Goal: Find specific page/section: Find specific page/section

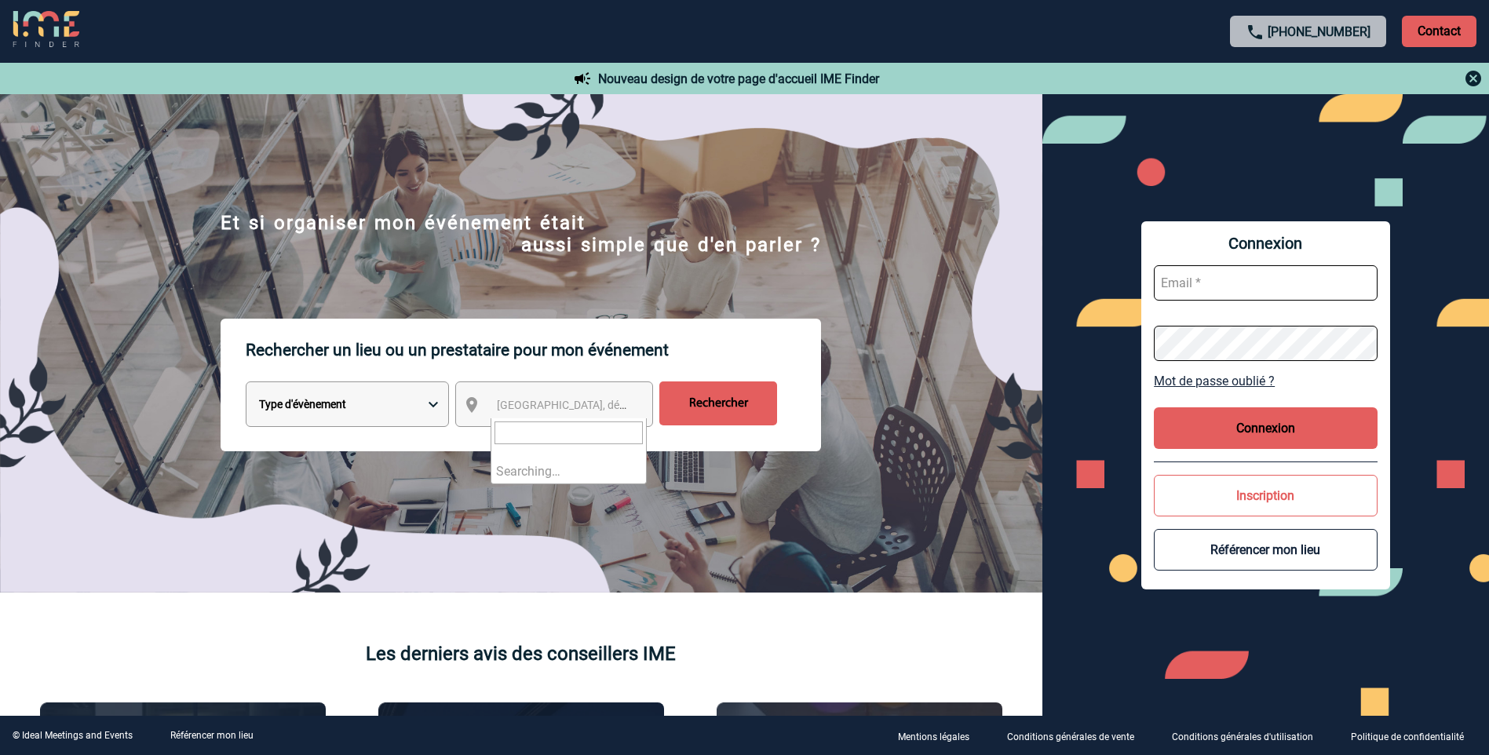
click at [506, 401] on span "[GEOGRAPHIC_DATA], département, région..." at bounding box center [606, 405] width 218 height 13
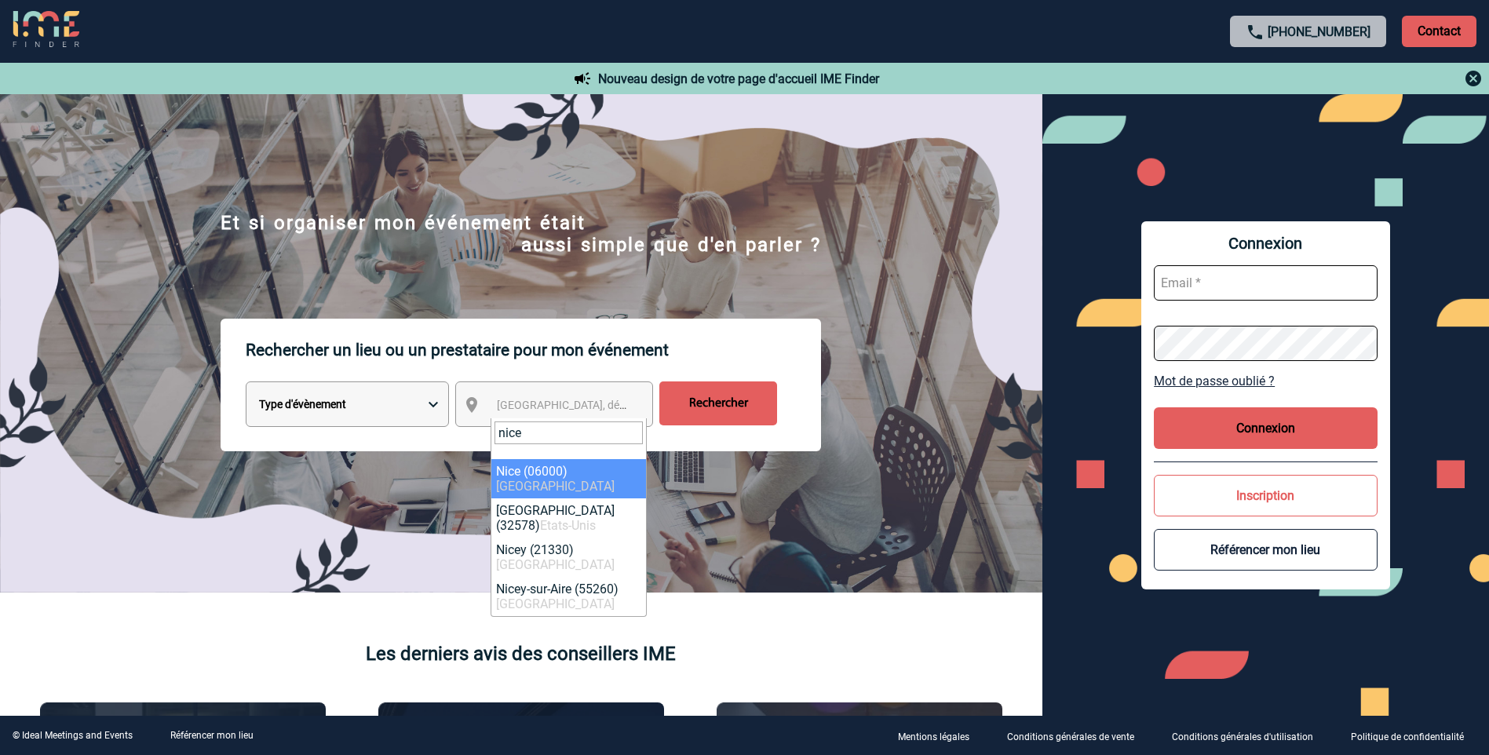
type input "nice"
select select "7115"
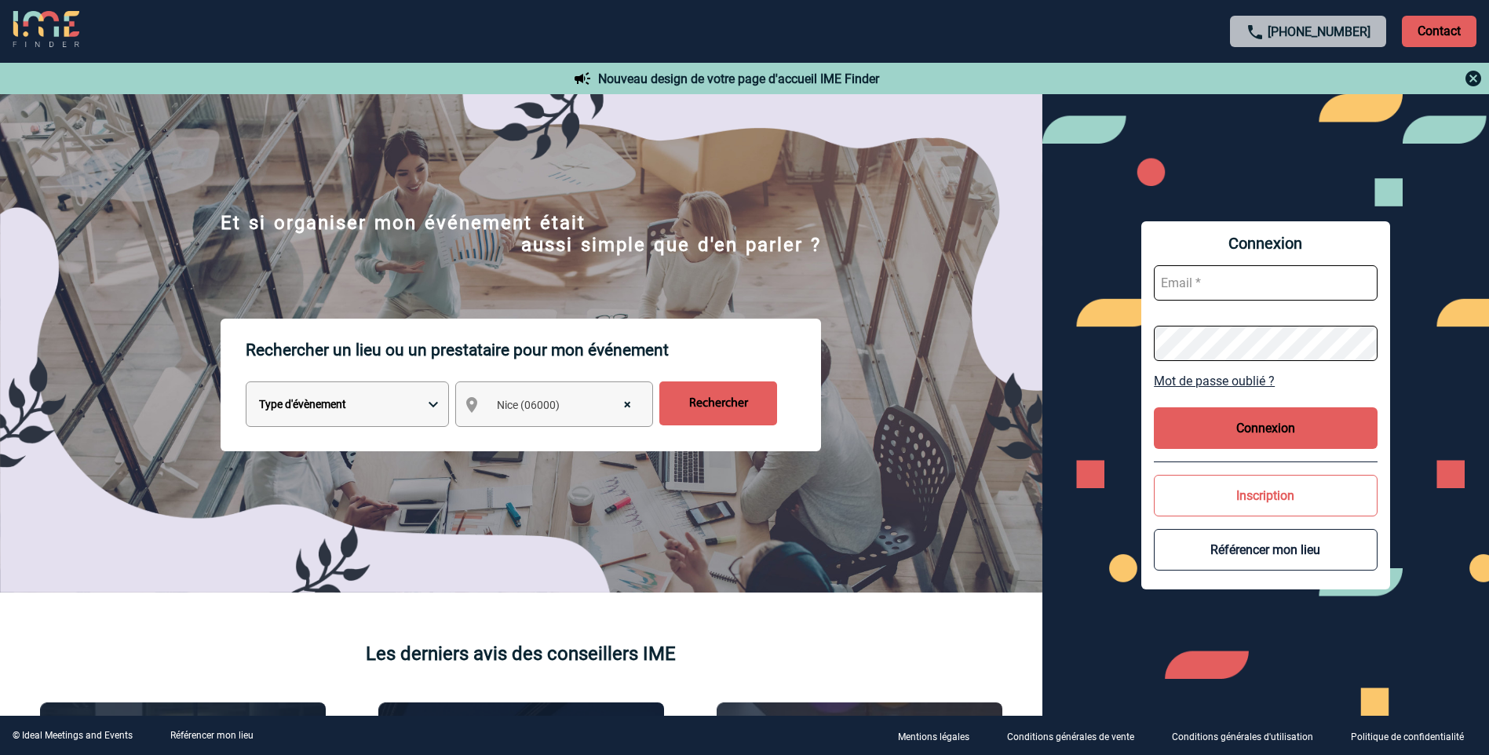
click at [423, 405] on select "Type d'évènement Séminaire avec nuitée Réunion Repas de groupe Team Building & …" at bounding box center [347, 405] width 203 height 46
select select "1"
click at [246, 384] on select "Type d'évènement Séminaire avec nuitée Réunion Repas de groupe Team Building & …" at bounding box center [347, 405] width 203 height 46
click at [717, 406] on input "Rechercher" at bounding box center [719, 404] width 118 height 44
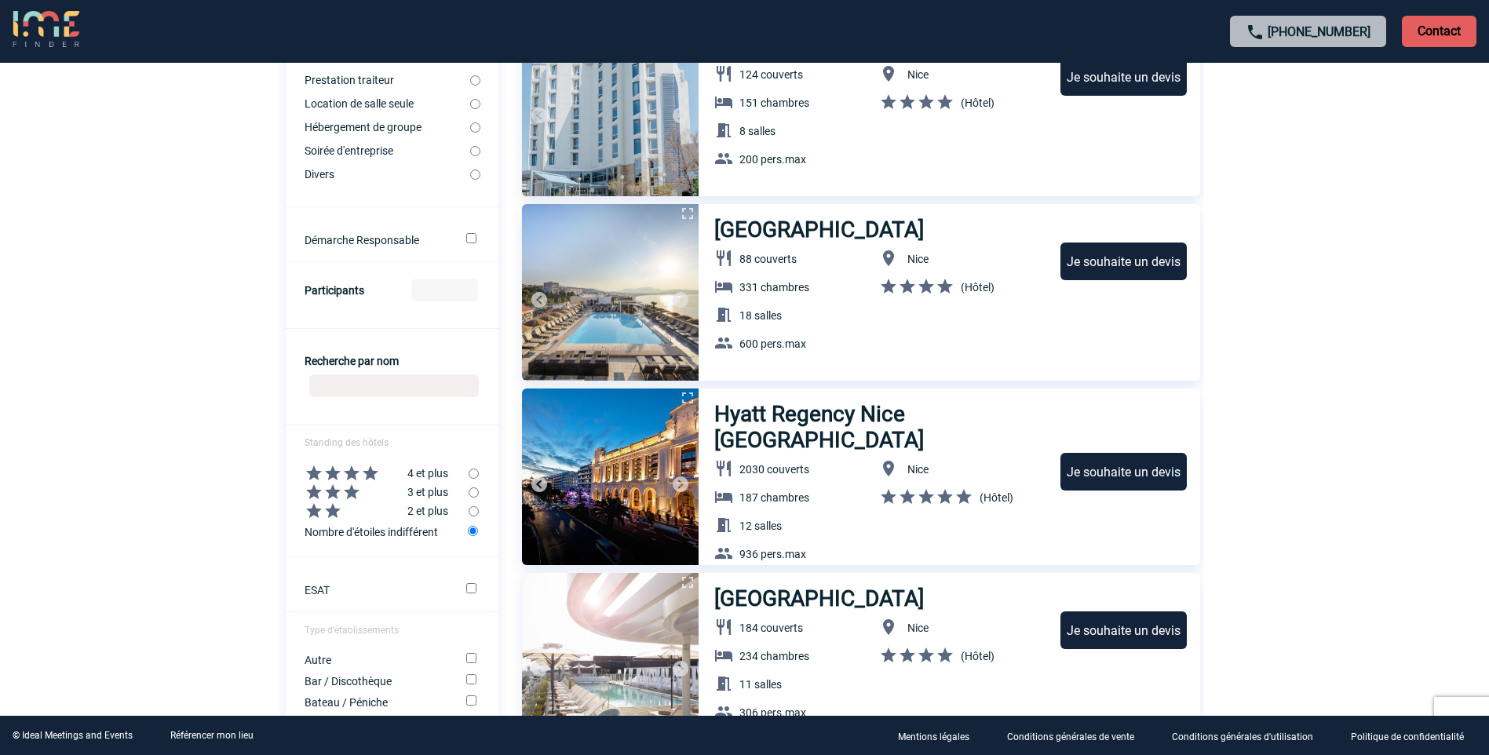
scroll to position [535, 0]
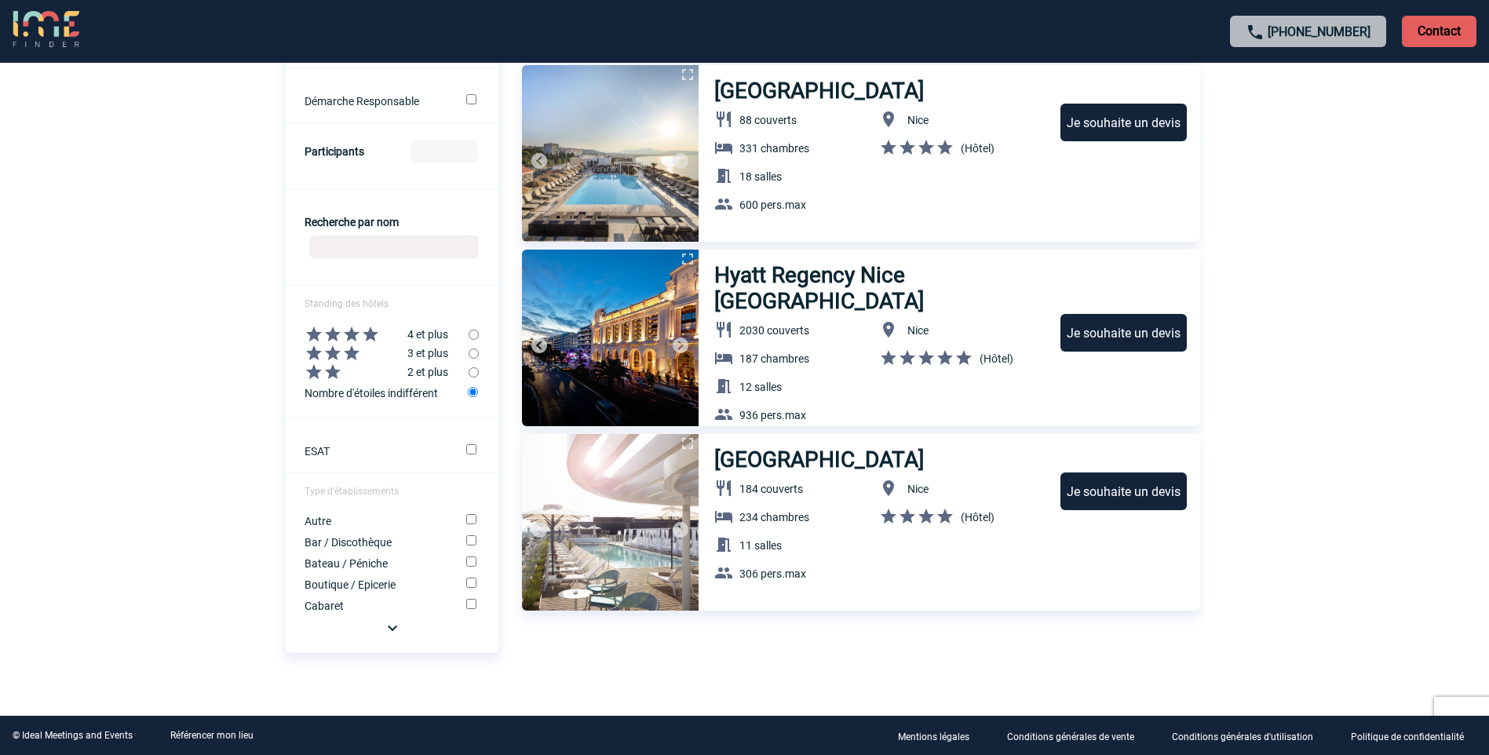
click at [475, 331] on input "radio" at bounding box center [474, 335] width 10 height 10
radio input "true"
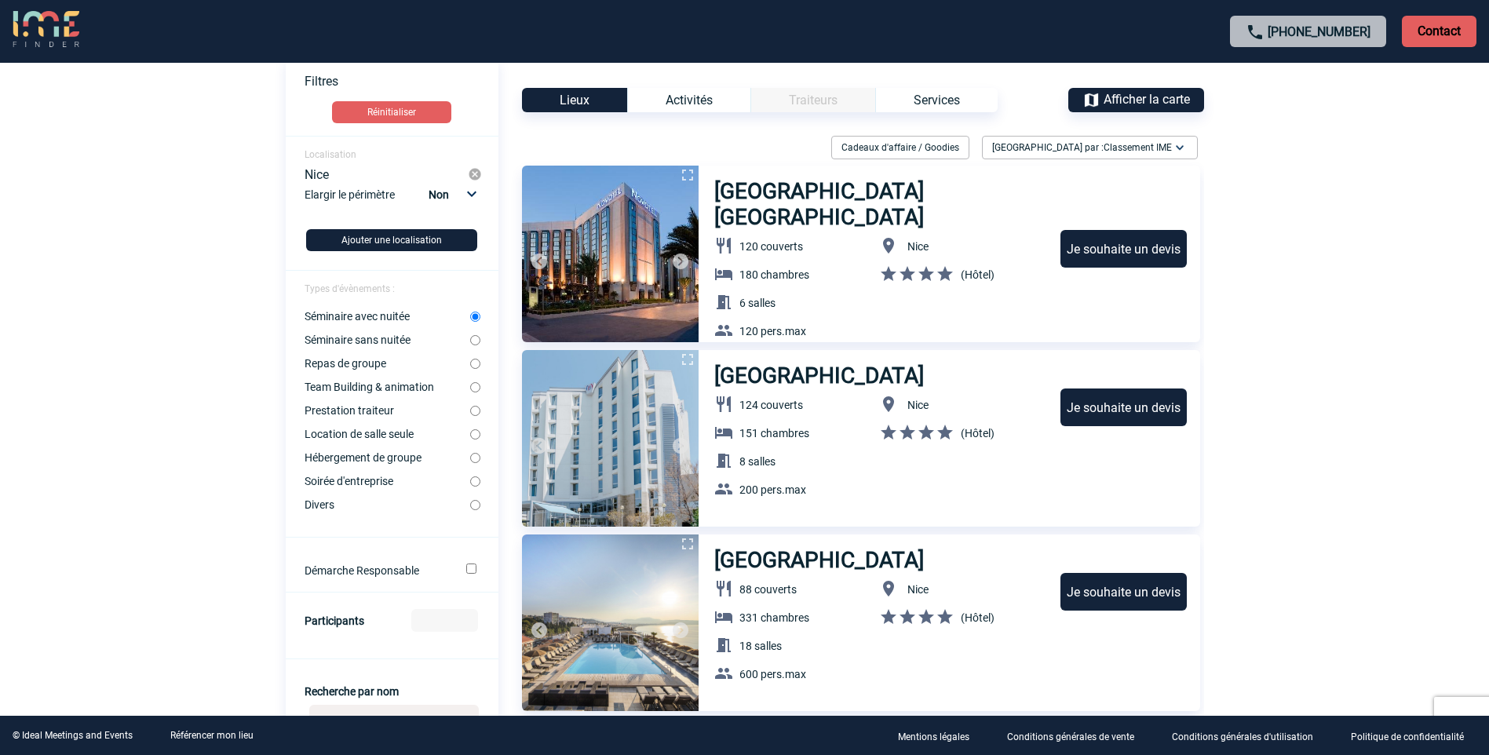
scroll to position [0, 0]
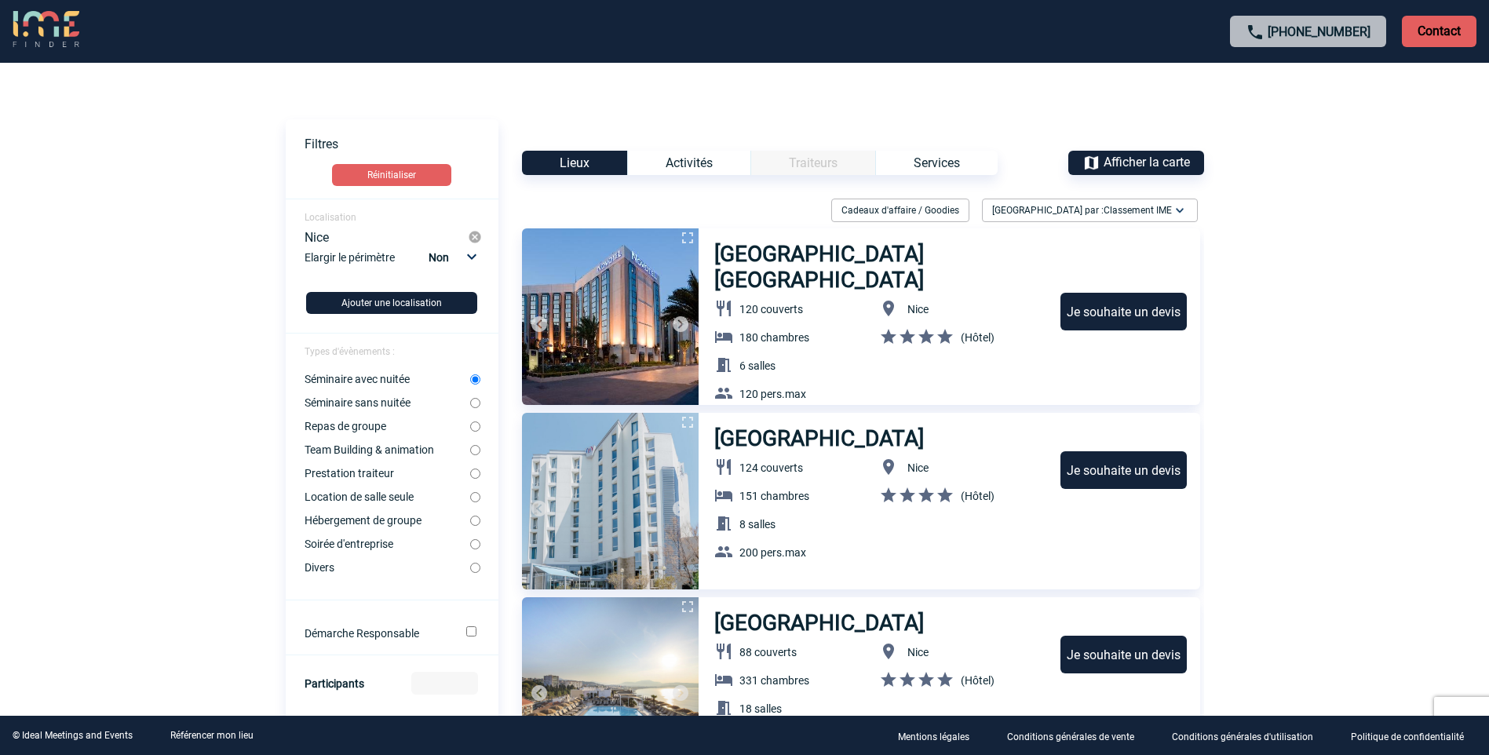
click at [474, 377] on input "Séminaire avec nuitée" at bounding box center [475, 380] width 10 height 10
click at [478, 412] on form "Localisation Nice Elargir le périmètre Non 10km 20km 50km Ajouter une localisat…" at bounding box center [392, 686] width 213 height 974
click at [475, 406] on input "Séminaire sans nuitée" at bounding box center [475, 403] width 10 height 10
radio input "true"
click at [477, 500] on input "Location de salle seule" at bounding box center [475, 497] width 10 height 10
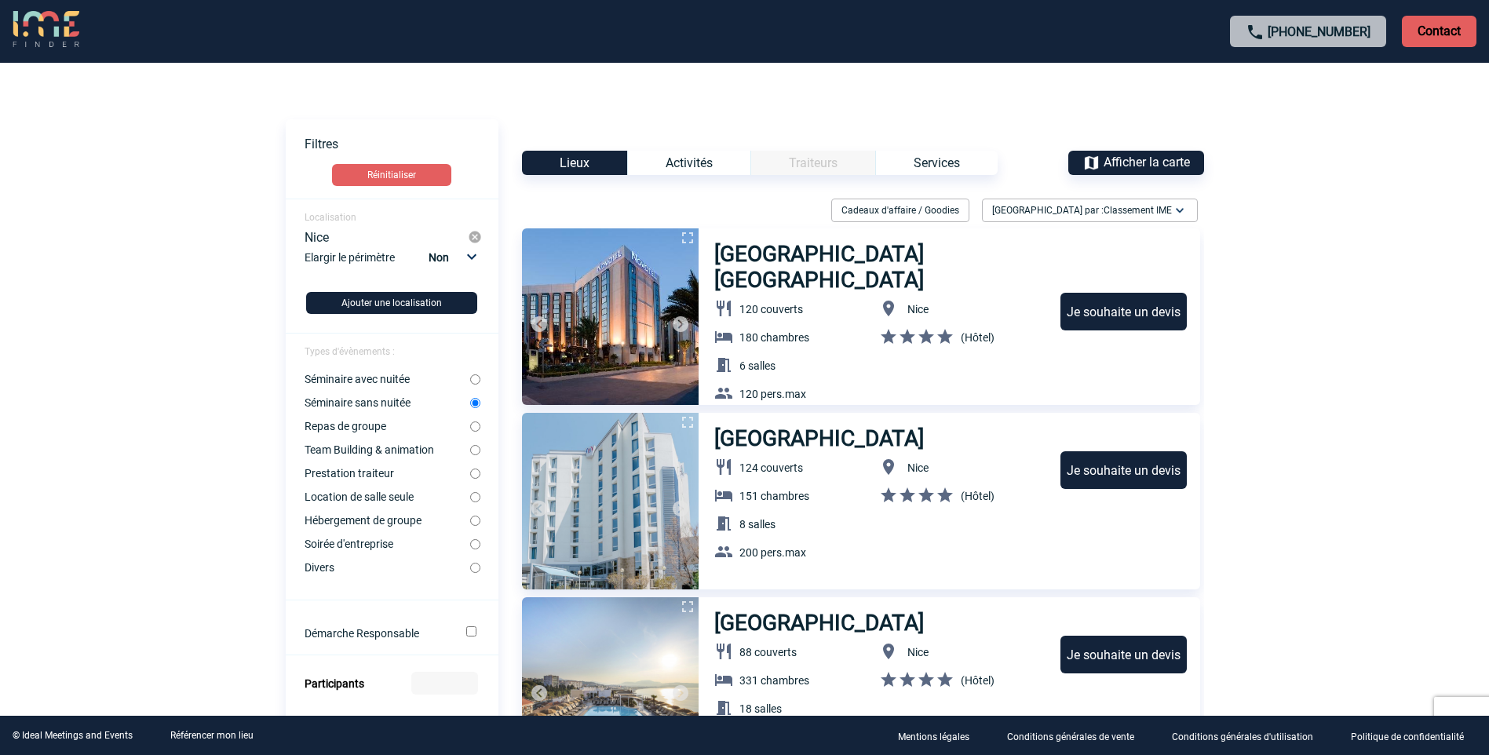
radio input "true"
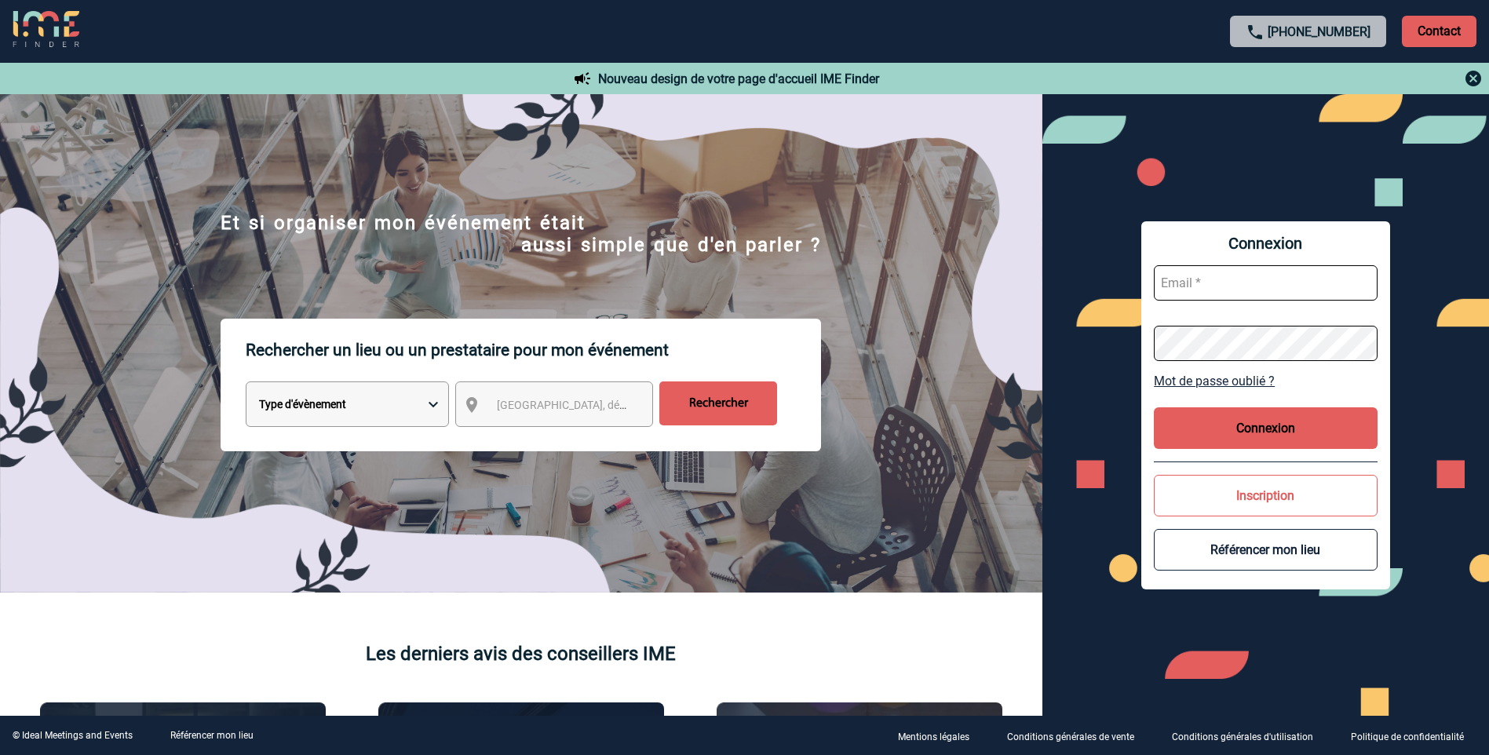
click at [565, 414] on span "[GEOGRAPHIC_DATA], département, région..." at bounding box center [569, 405] width 156 height 22
type input "nice"
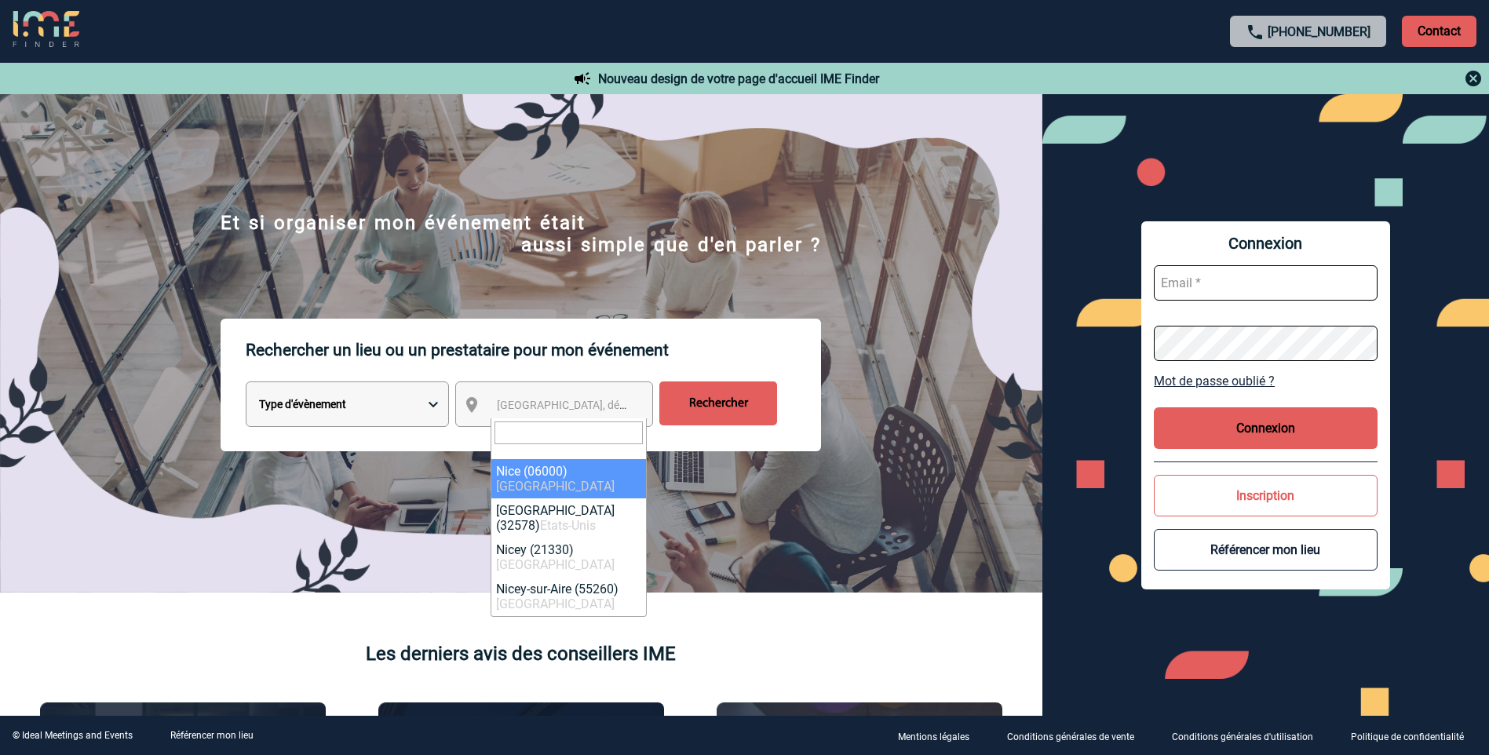
select select "7115"
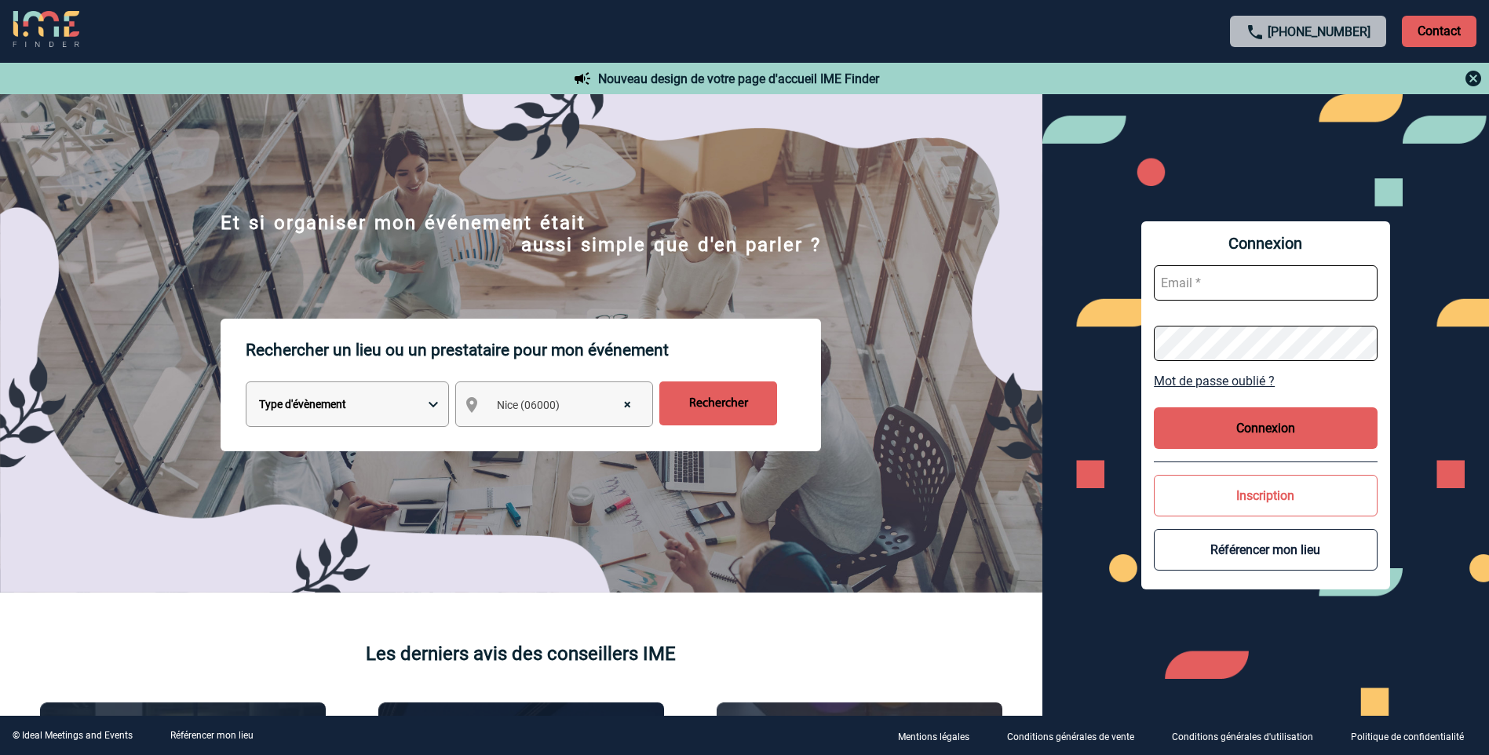
click at [744, 414] on input "Rechercher" at bounding box center [719, 404] width 118 height 44
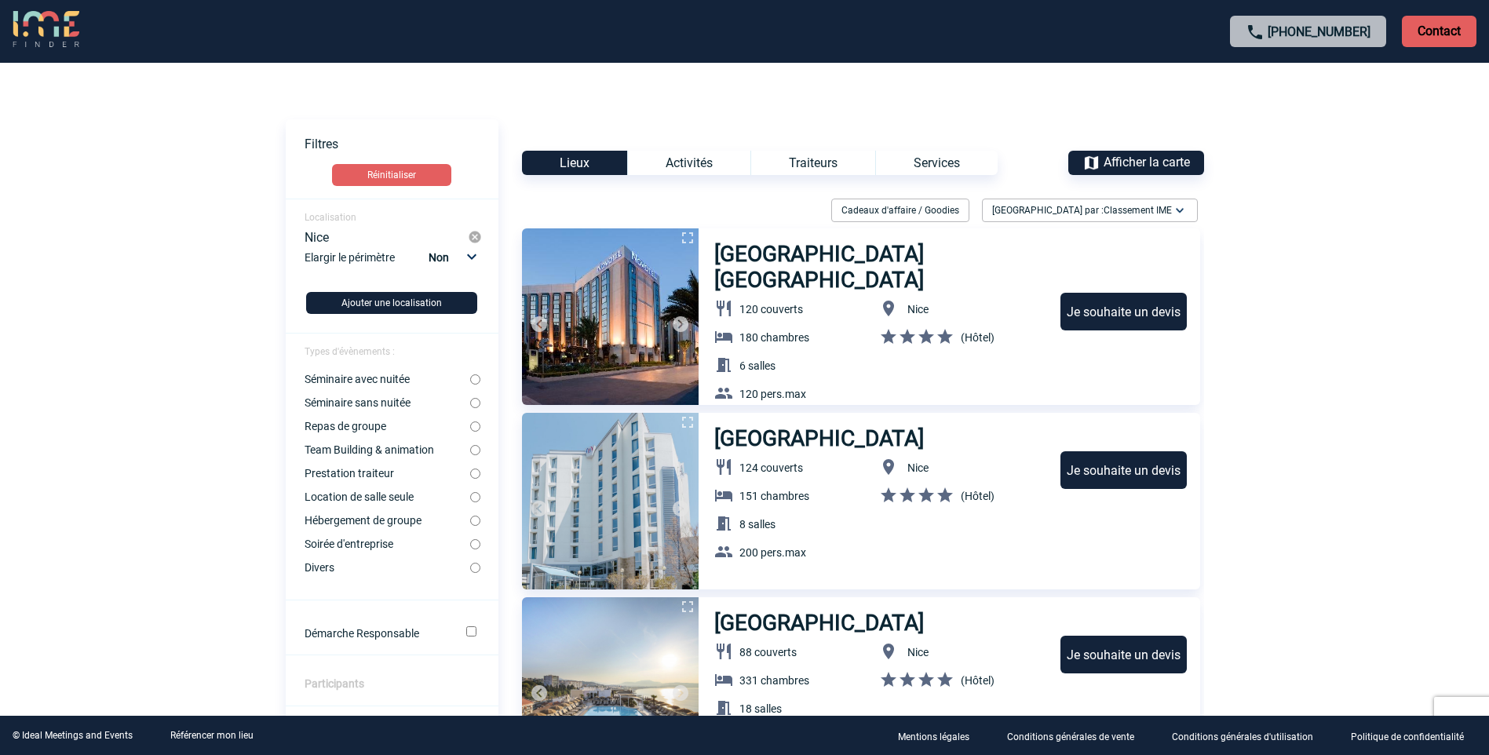
click at [1088, 163] on img at bounding box center [1092, 163] width 18 height 18
